Goal: Task Accomplishment & Management: Use online tool/utility

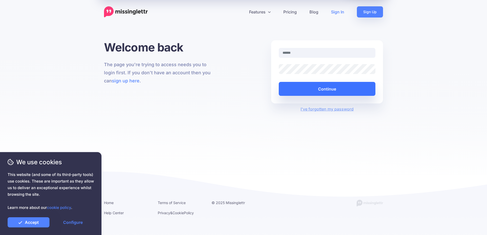
type input "**********"
click at [303, 87] on button "Continue" at bounding box center [327, 89] width 97 height 14
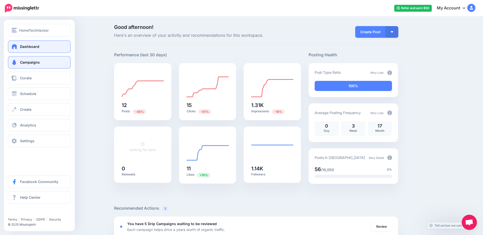
click at [56, 65] on link "Campaigns" at bounding box center [39, 62] width 63 height 13
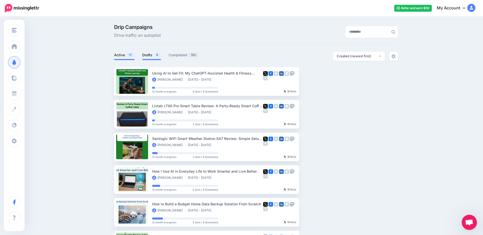
click at [155, 54] on link "Drafts 9" at bounding box center [151, 55] width 19 height 6
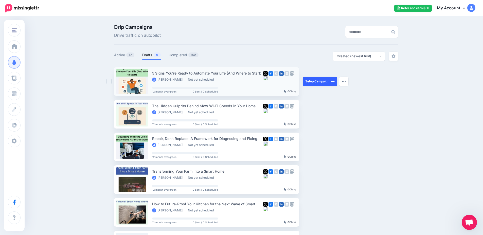
click at [322, 83] on link "Setup Campaign" at bounding box center [320, 81] width 34 height 9
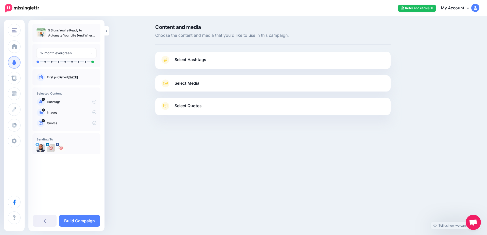
click at [218, 61] on link "Select Hashtags" at bounding box center [272, 62] width 225 height 13
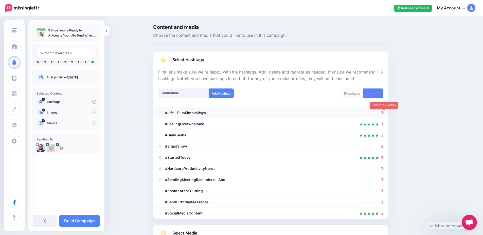
click at [384, 114] on icon at bounding box center [382, 112] width 3 height 3
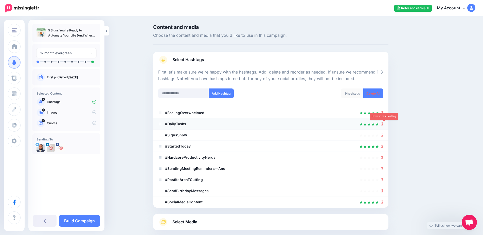
click at [384, 124] on icon at bounding box center [382, 123] width 3 height 3
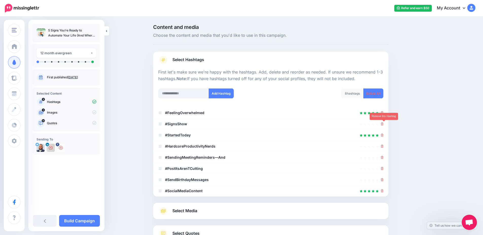
click at [384, 124] on icon at bounding box center [382, 123] width 3 height 3
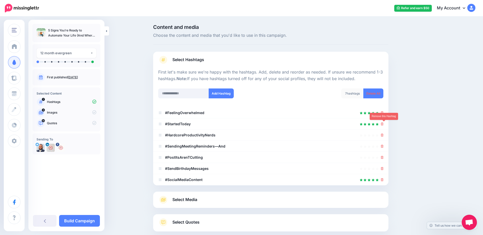
click at [384, 124] on icon at bounding box center [382, 123] width 3 height 3
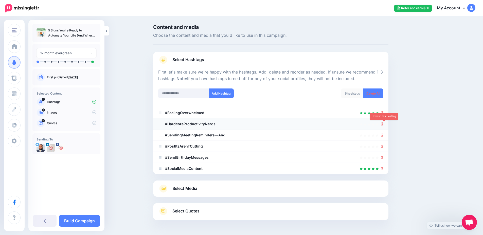
click at [384, 124] on icon at bounding box center [382, 123] width 3 height 3
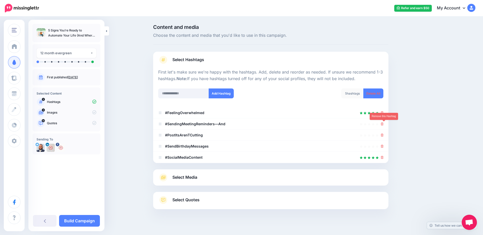
click at [384, 124] on icon at bounding box center [382, 123] width 3 height 3
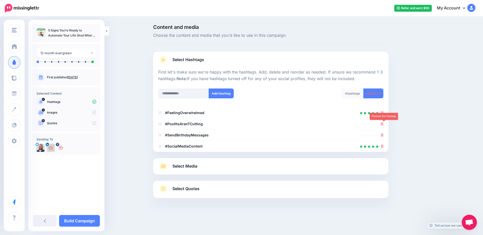
click at [384, 124] on icon at bounding box center [382, 123] width 3 height 3
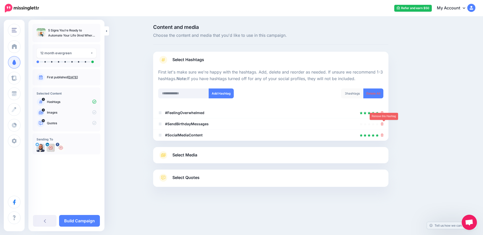
click at [384, 124] on icon at bounding box center [382, 123] width 3 height 3
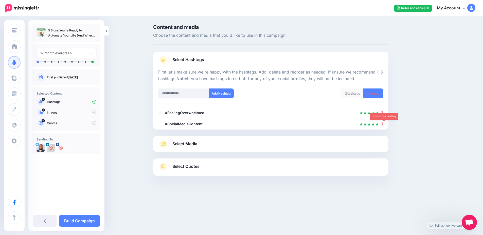
click at [384, 124] on icon at bounding box center [382, 123] width 3 height 3
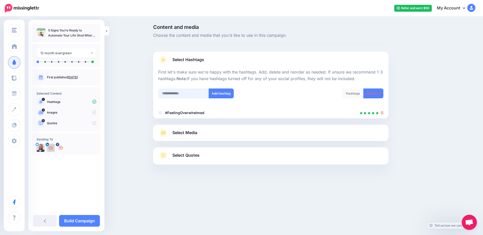
click at [189, 93] on input "text" at bounding box center [183, 93] width 51 height 10
type input "**********"
click at [231, 93] on button "Add Hashtag" at bounding box center [221, 93] width 25 height 10
click at [234, 135] on link "Select Media" at bounding box center [270, 133] width 225 height 8
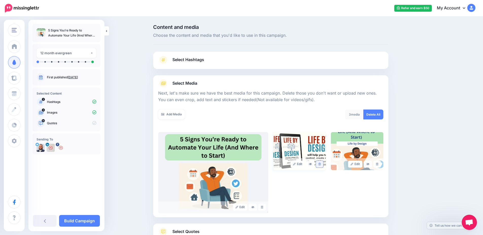
click at [320, 164] on icon at bounding box center [319, 164] width 2 height 3
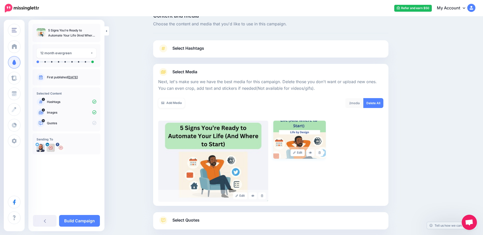
scroll to position [46, 0]
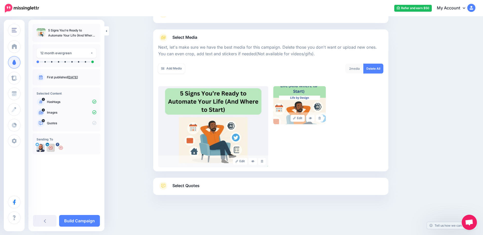
click at [228, 188] on link "Select Quotes" at bounding box center [270, 188] width 225 height 13
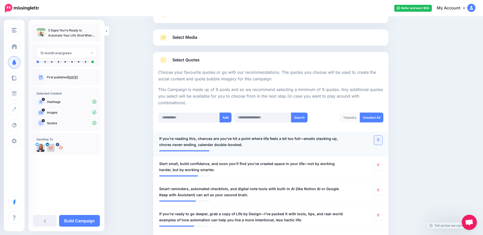
click at [379, 142] on link at bounding box center [378, 140] width 8 height 9
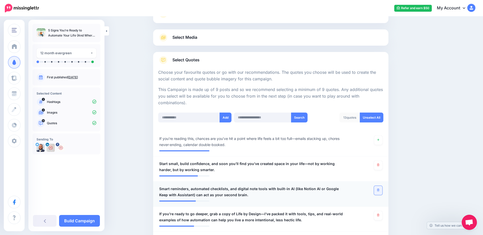
click at [382, 190] on link at bounding box center [378, 190] width 8 height 9
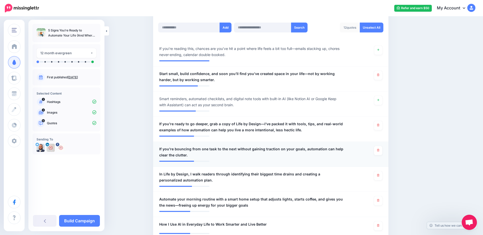
scroll to position [137, 0]
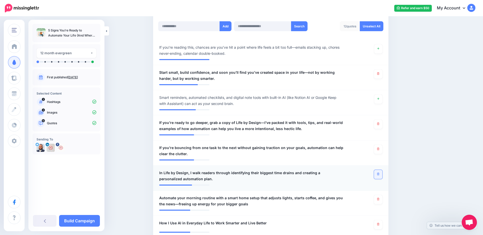
click at [378, 173] on link at bounding box center [378, 174] width 8 height 9
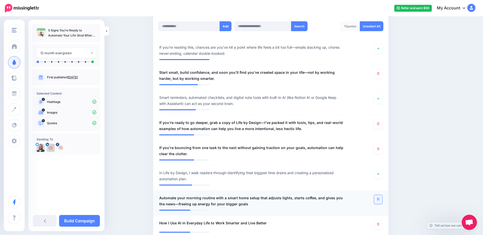
click at [379, 200] on icon at bounding box center [378, 199] width 2 height 3
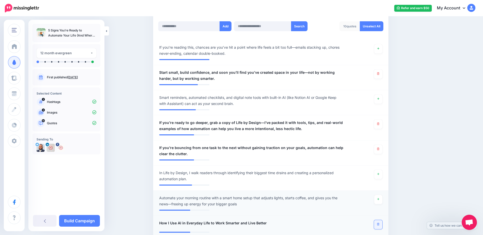
click at [381, 226] on link at bounding box center [378, 224] width 8 height 9
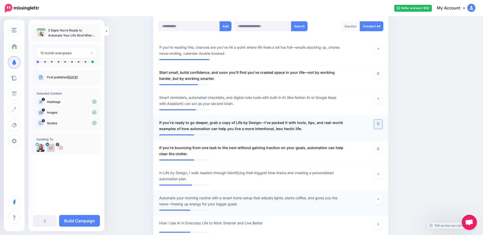
click at [379, 123] on icon at bounding box center [378, 123] width 2 height 3
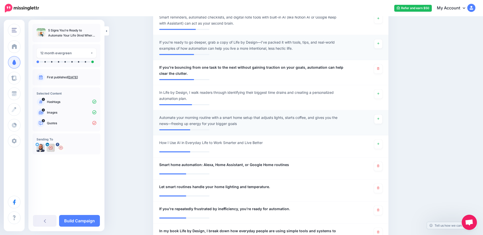
scroll to position [228, 0]
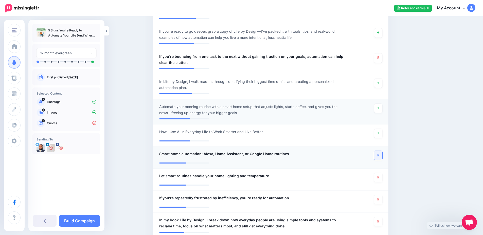
click at [382, 158] on link at bounding box center [378, 155] width 8 height 9
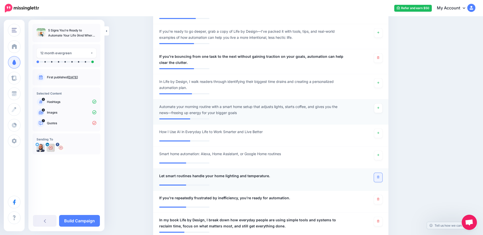
click at [379, 179] on link at bounding box center [378, 177] width 8 height 9
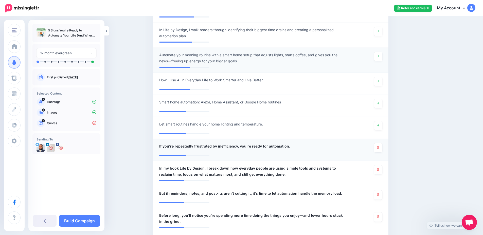
scroll to position [289, 0]
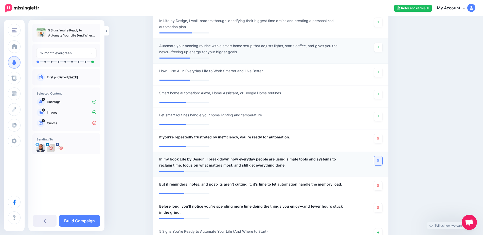
click at [379, 160] on icon at bounding box center [378, 160] width 2 height 3
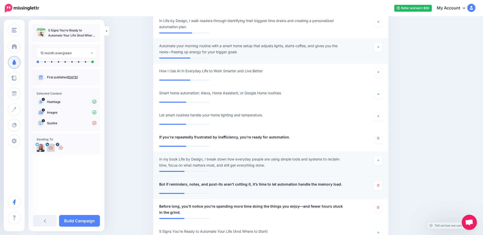
click at [169, 185] on span "But if reminders, notes, and post-its aren’t cutting it, it’s time to let autom…" at bounding box center [250, 184] width 183 height 6
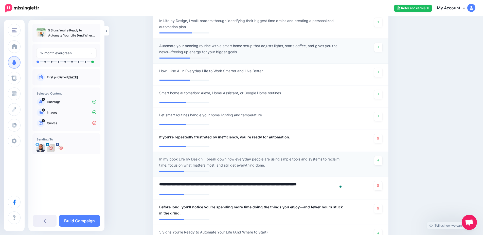
drag, startPoint x: 169, startPoint y: 185, endPoint x: 149, endPoint y: 185, distance: 20.0
type textarea "**********"
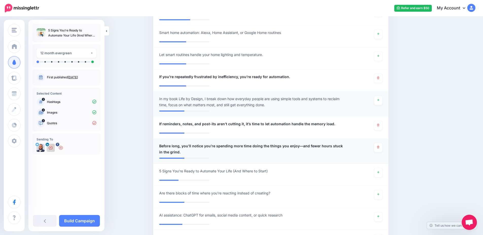
scroll to position [350, 0]
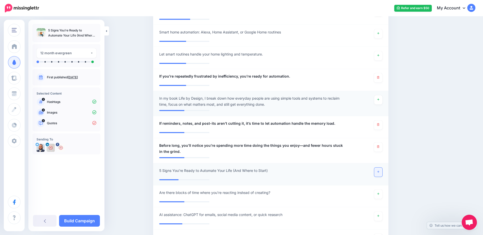
click at [379, 172] on icon at bounding box center [378, 172] width 2 height 2
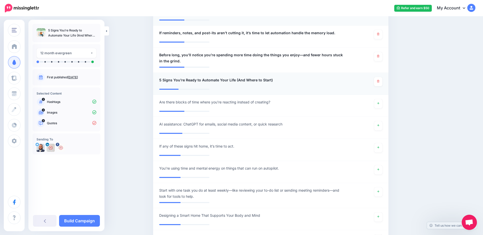
scroll to position [441, 0]
click at [379, 147] on icon at bounding box center [378, 146] width 2 height 3
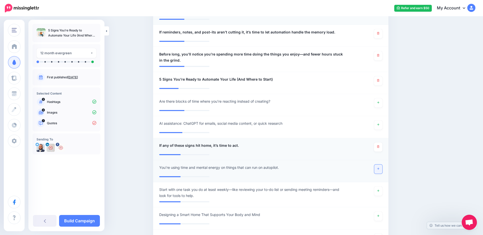
click at [379, 168] on icon at bounding box center [378, 168] width 2 height 3
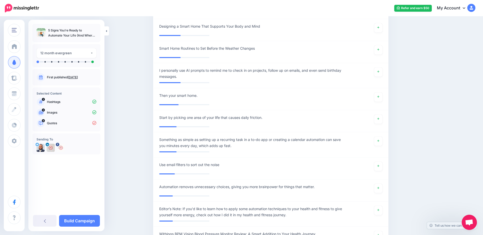
scroll to position [654, 0]
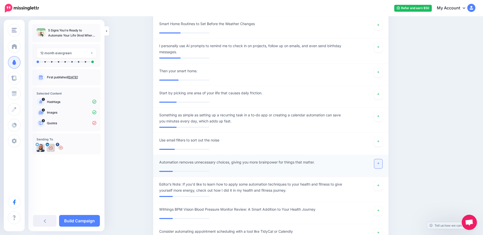
click at [379, 164] on icon at bounding box center [378, 163] width 2 height 3
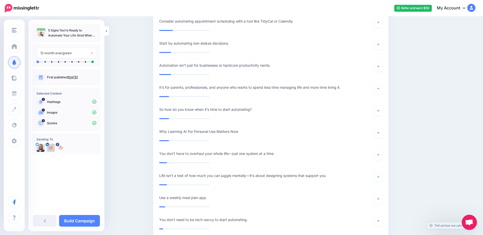
scroll to position [867, 0]
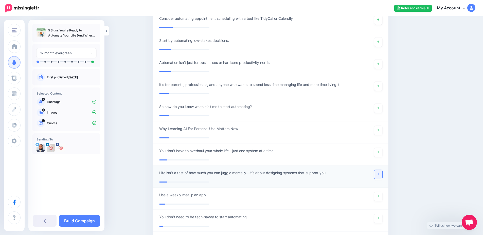
click at [379, 173] on icon at bounding box center [378, 174] width 2 height 3
click at [75, 219] on link "Build Campaign" at bounding box center [79, 221] width 41 height 12
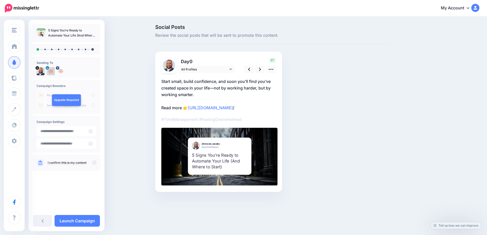
click at [95, 164] on icon at bounding box center [94, 162] width 4 height 4
click at [257, 70] on link at bounding box center [260, 69] width 10 height 7
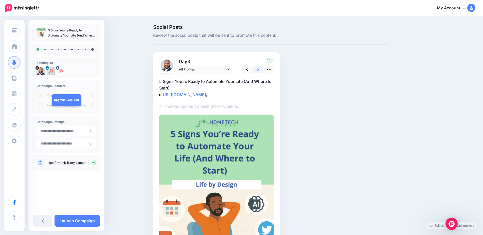
click at [259, 70] on icon at bounding box center [258, 69] width 2 height 5
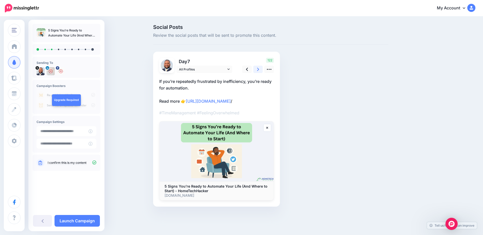
click at [259, 70] on icon at bounding box center [258, 69] width 2 height 5
click at [259, 68] on icon at bounding box center [258, 69] width 2 height 5
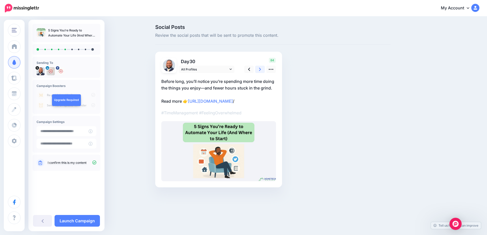
click at [260, 68] on icon at bounding box center [260, 69] width 2 height 5
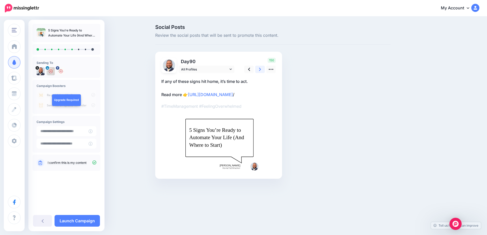
click at [260, 68] on icon at bounding box center [260, 69] width 2 height 5
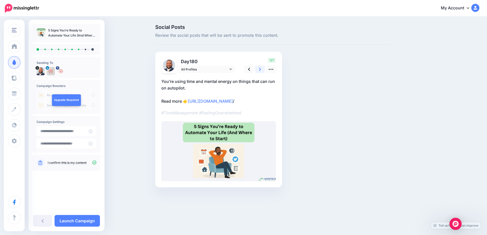
click at [260, 68] on icon at bounding box center [260, 69] width 2 height 5
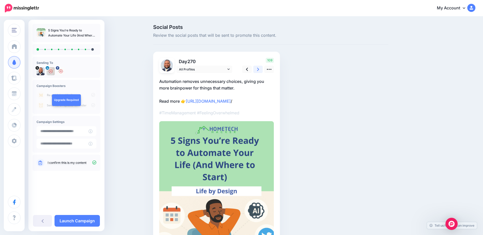
click at [259, 68] on icon at bounding box center [258, 69] width 2 height 5
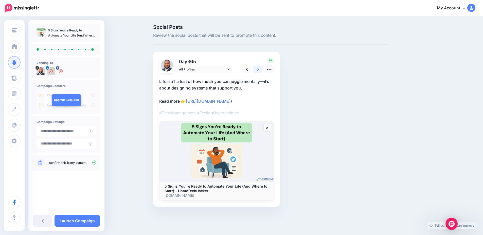
click at [259, 68] on icon at bounding box center [258, 69] width 2 height 3
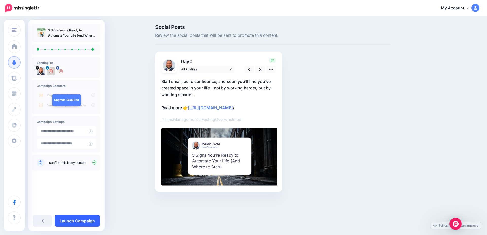
click at [81, 221] on link "Launch Campaign" at bounding box center [77, 221] width 45 height 12
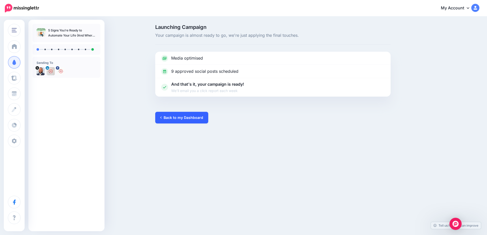
click at [191, 116] on link "Back to my Dashboard" at bounding box center [181, 118] width 53 height 12
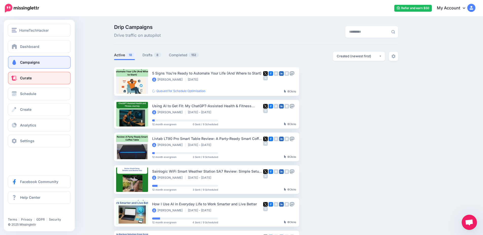
click at [23, 79] on span "Curate" at bounding box center [26, 78] width 12 height 4
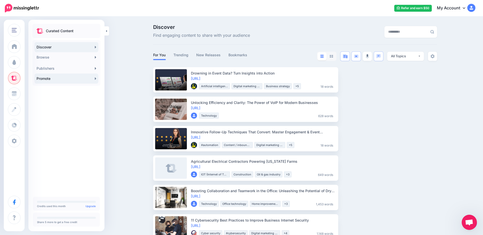
click at [61, 80] on link "Promote" at bounding box center [66, 79] width 64 height 10
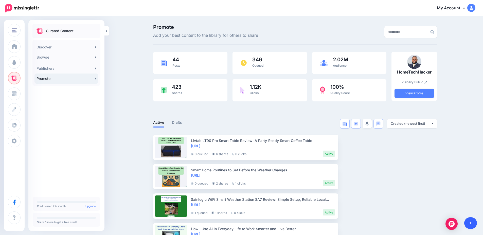
click at [470, 224] on icon at bounding box center [470, 223] width 3 height 3
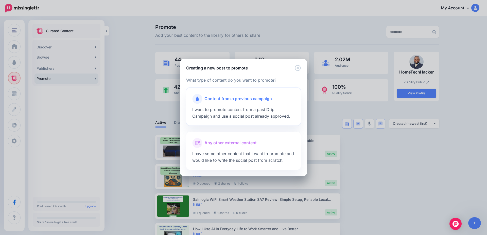
click at [226, 107] on span "I want to promote content from a past Drip Campaign and use a social post alrea…" at bounding box center [241, 113] width 98 height 12
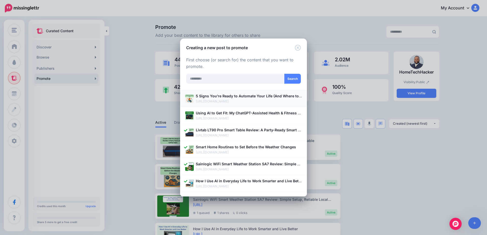
click at [230, 95] on b "5 Signs You’re Ready to Automate Your Life (And Where to Start)" at bounding box center [253, 96] width 114 height 4
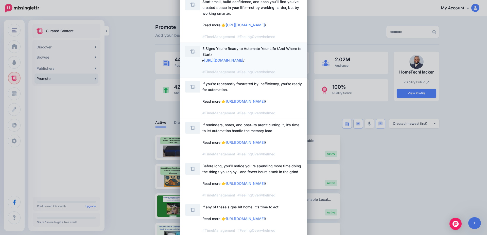
scroll to position [33, 0]
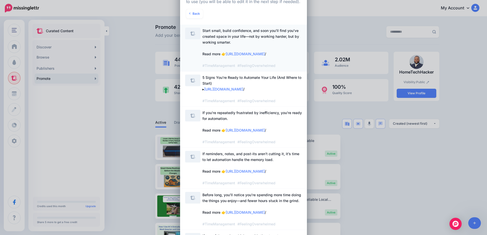
click at [239, 46] on span "Start small, build confidence, and soon you’ll find you’ve created space in you…" at bounding box center [251, 48] width 99 height 41
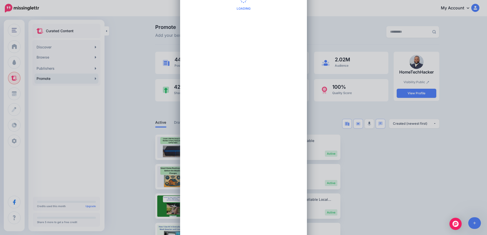
scroll to position [0, 0]
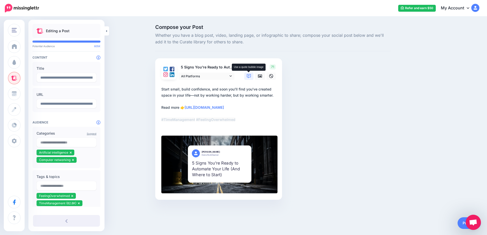
click at [250, 78] on icon at bounding box center [249, 76] width 4 height 4
click at [270, 75] on icon at bounding box center [271, 76] width 4 height 4
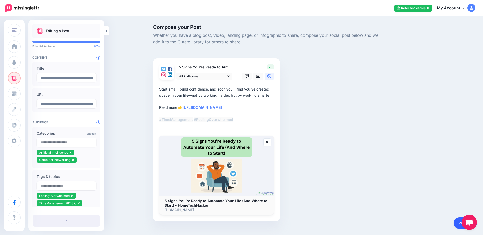
click at [457, 222] on link "Publish" at bounding box center [465, 223] width 23 height 12
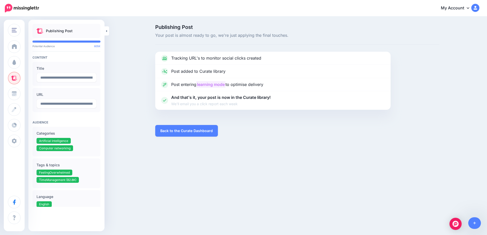
click at [78, 140] on ul "Artificial intelligence Computer networking" at bounding box center [67, 145] width 60 height 15
click at [170, 133] on link "Back to the Curate Dashboard" at bounding box center [186, 131] width 63 height 12
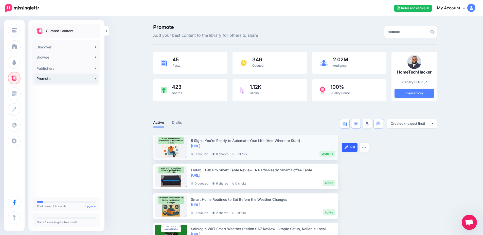
click at [352, 150] on link "Edit" at bounding box center [350, 147] width 16 height 9
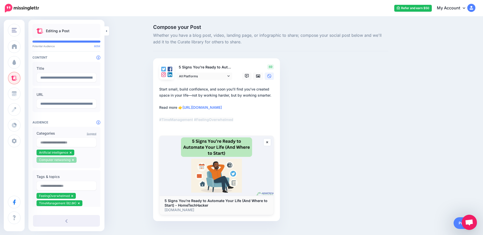
click at [75, 159] on li "Computer networking" at bounding box center [57, 160] width 40 height 6
click at [74, 160] on icon at bounding box center [73, 159] width 2 height 3
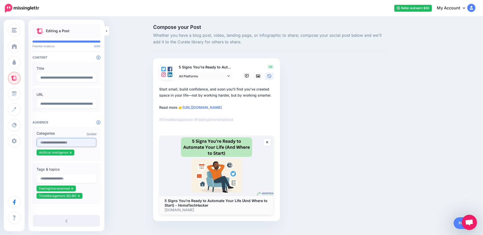
click at [73, 142] on input "text" at bounding box center [67, 142] width 60 height 9
type input "*"
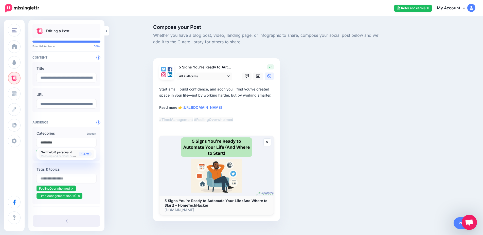
type input "*********"
click at [68, 156] on span "Wellbeing and personal development" at bounding box center [63, 155] width 44 height 4
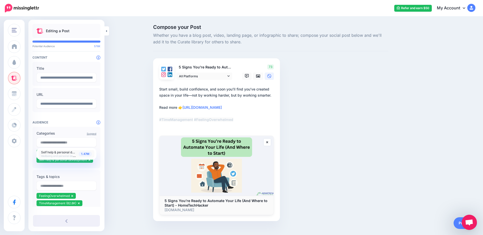
click at [123, 168] on div "Compose your Post Whether you have a blog post, video, landing page, or infogra…" at bounding box center [241, 130] width 483 height 227
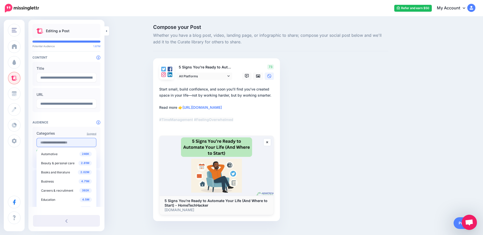
click at [65, 141] on input "text" at bounding box center [67, 142] width 60 height 9
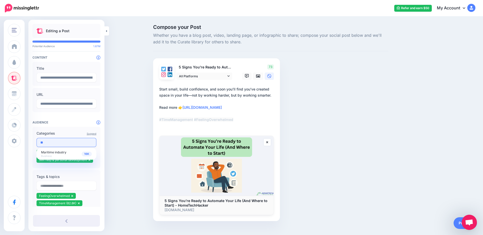
type input "*"
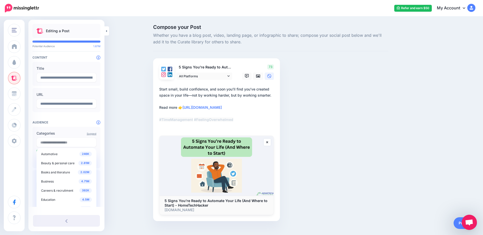
click at [129, 136] on div "Compose your Post Whether you have a blog post, video, landing page, or infogra…" at bounding box center [241, 130] width 483 height 227
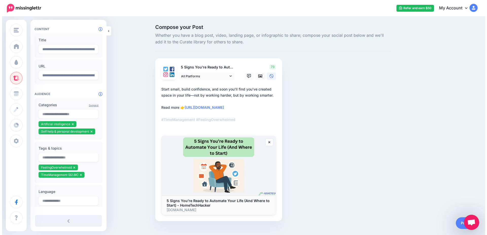
scroll to position [30, 0]
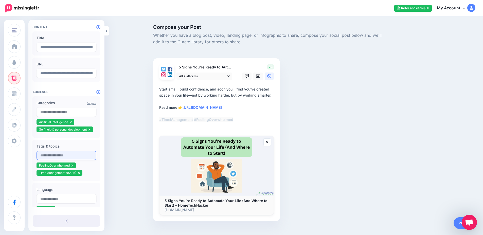
click at [76, 158] on input "text" at bounding box center [67, 155] width 60 height 9
type input "**********"
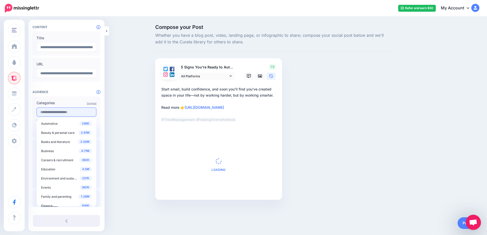
click at [75, 112] on input "text" at bounding box center [67, 111] width 60 height 9
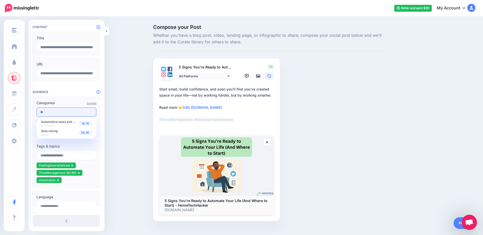
type input "*"
type input "****"
click at [71, 133] on div "871K Life hacks Work and productivity" at bounding box center [66, 132] width 51 height 7
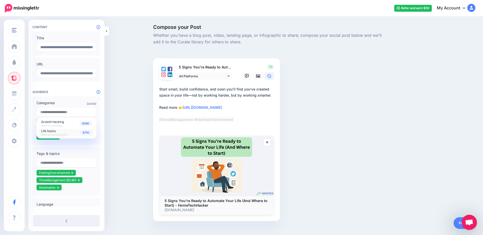
click at [118, 143] on div "Compose your Post Whether you have a blog post, video, landing page, or infogra…" at bounding box center [241, 130] width 483 height 227
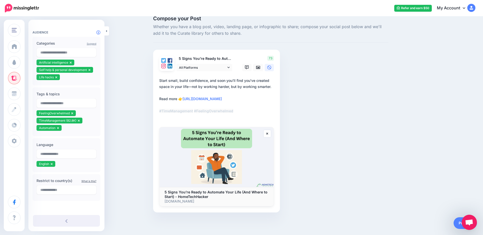
scroll to position [9, 0]
click at [457, 224] on link "Publish" at bounding box center [465, 223] width 23 height 12
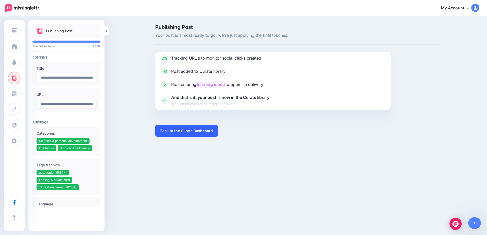
click at [167, 131] on link "Back to the Curate Dashboard" at bounding box center [186, 131] width 63 height 12
